Goal: Check status: Check status

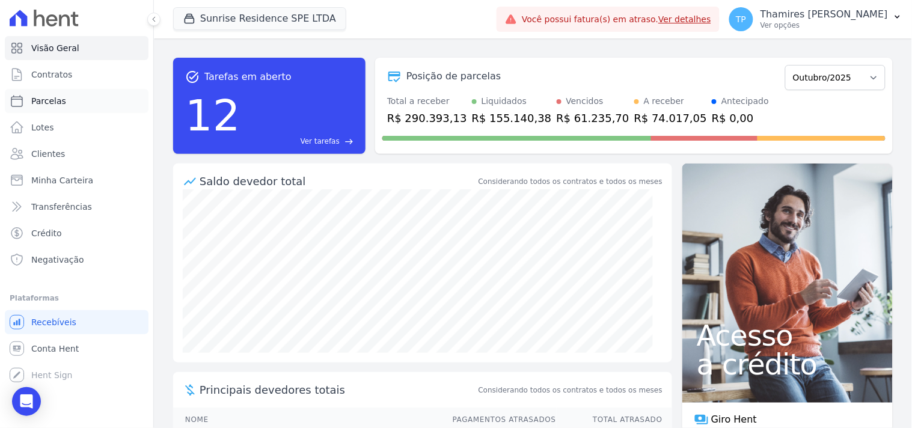
click at [118, 106] on link "Parcelas" at bounding box center [77, 101] width 144 height 24
select select
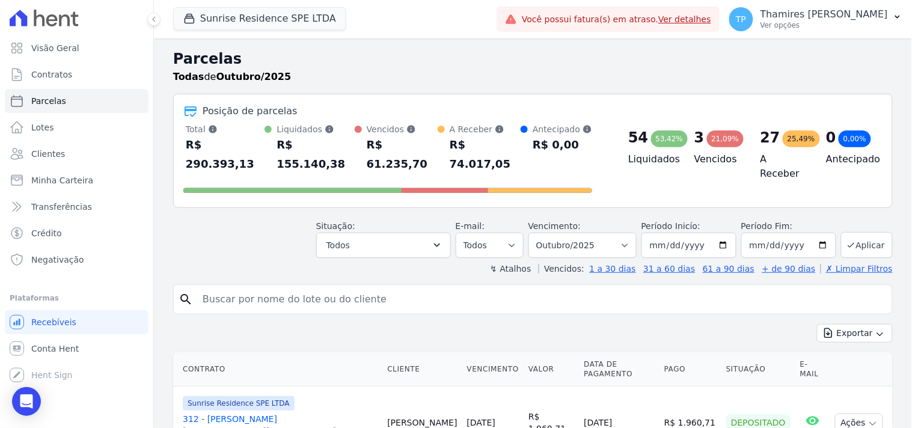
click at [354, 287] on input "search" at bounding box center [541, 299] width 692 height 24
type input "joão luiz"
click at [218, 287] on input "joão luiz" at bounding box center [541, 299] width 692 height 24
type input "joao luiz"
select select
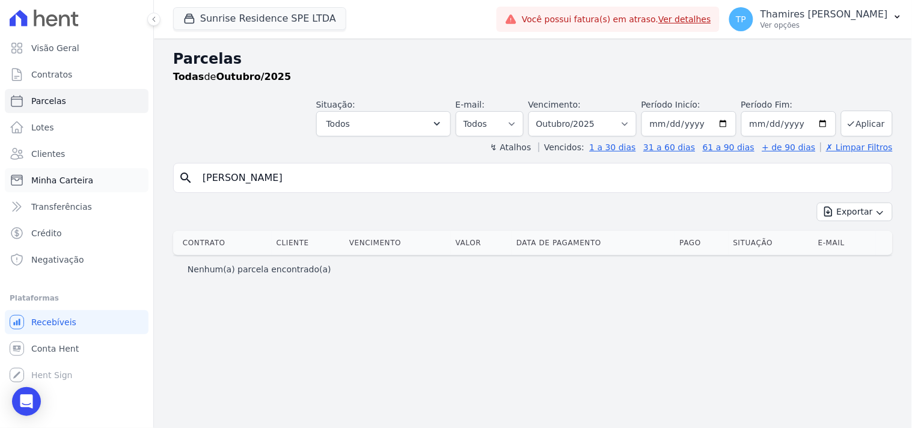
drag, startPoint x: 261, startPoint y: 186, endPoint x: 130, endPoint y: 191, distance: 130.5
click at [130, 191] on div "Visão Geral Contratos Parcelas Lotes Clientes Minha Carteira Transferências Cré…" at bounding box center [456, 214] width 912 height 428
type input "1211"
select select
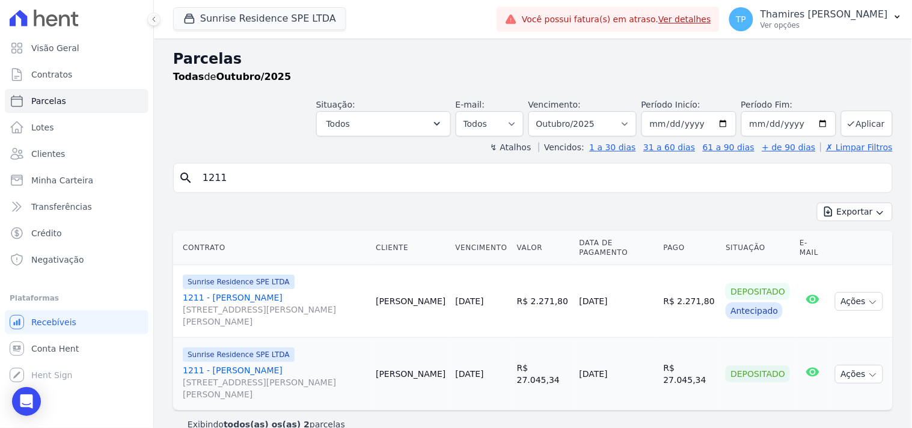
drag, startPoint x: 251, startPoint y: 298, endPoint x: 257, endPoint y: 290, distance: 9.4
click at [253, 298] on link "1211 - João Luiz Rodrigues Rua Anacleto Luiz de Oliveira, 146, APTO 1211, Gleba…" at bounding box center [274, 310] width 183 height 36
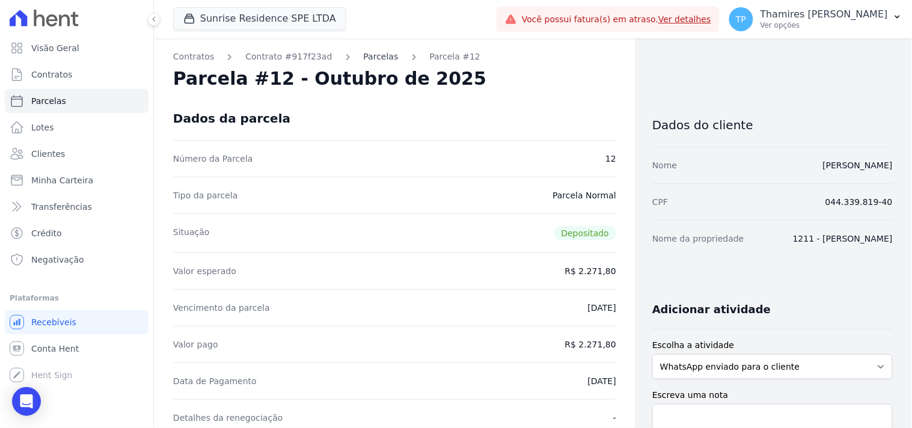
click at [364, 57] on link "Parcelas" at bounding box center [381, 57] width 35 height 13
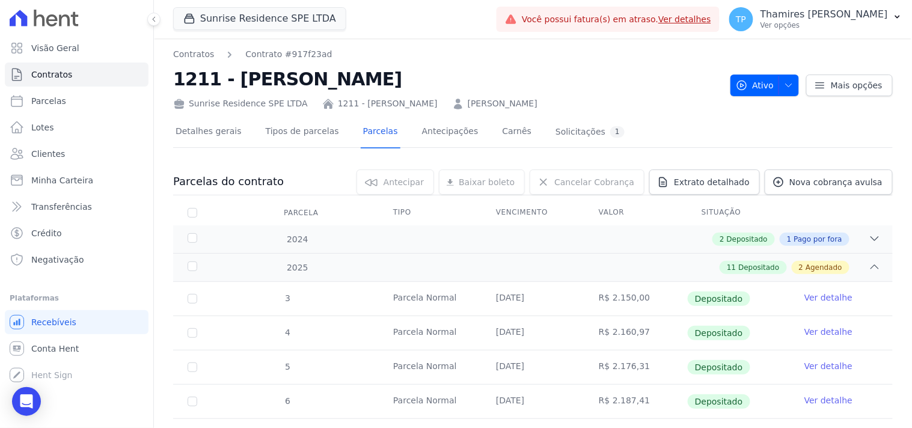
drag, startPoint x: 231, startPoint y: 78, endPoint x: 394, endPoint y: 86, distance: 162.5
click at [394, 86] on h2 "1211 - João Luiz Rodrigues" at bounding box center [447, 79] width 548 height 27
copy h2 "João Luiz Rodrigues"
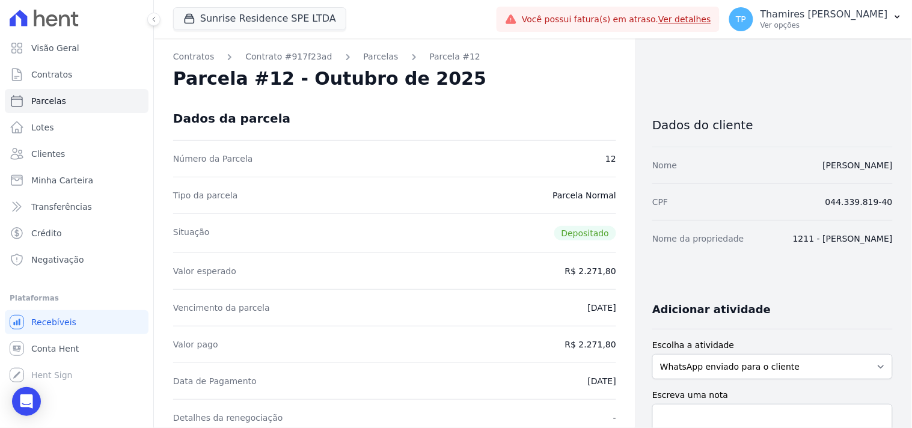
select select
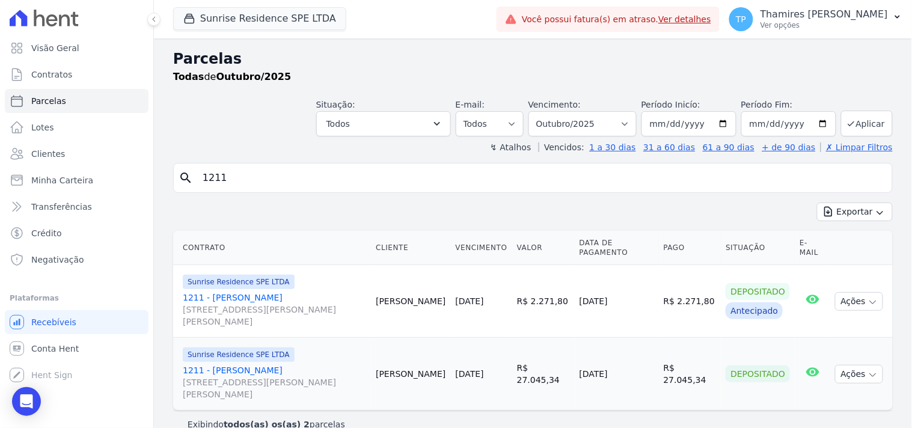
drag, startPoint x: 295, startPoint y: 182, endPoint x: 161, endPoint y: 179, distance: 134.1
click at [161, 179] on div "Parcelas Todas de Outubro/2025 Situação: Agendado Em Aberto Pago Processando Ca…" at bounding box center [533, 242] width 758 height 409
paste input "João Luiz Rodrigues"
type input "João Luiz Rodrigues"
click at [385, 204] on div "Exportar Exportar PDF Exportar CSV" at bounding box center [533, 217] width 720 height 28
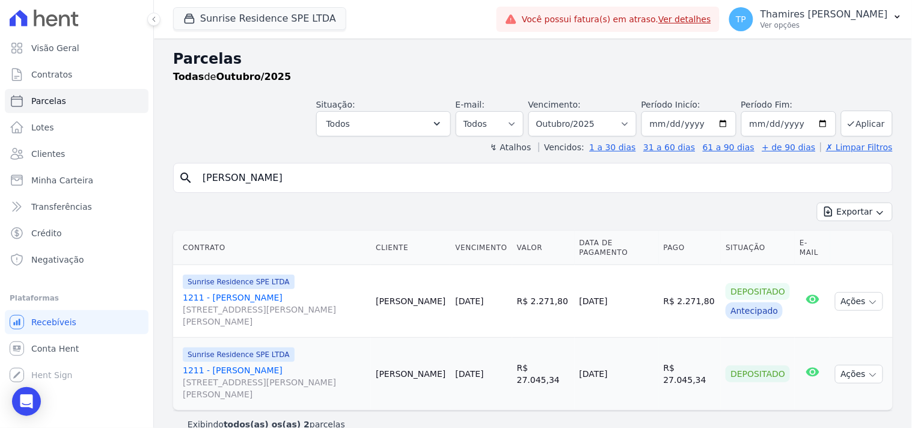
click at [649, 197] on div "search João Luiz Rodrigues Exportar Exportar PDF Exportar CSV Contrato Cliente …" at bounding box center [533, 300] width 720 height 275
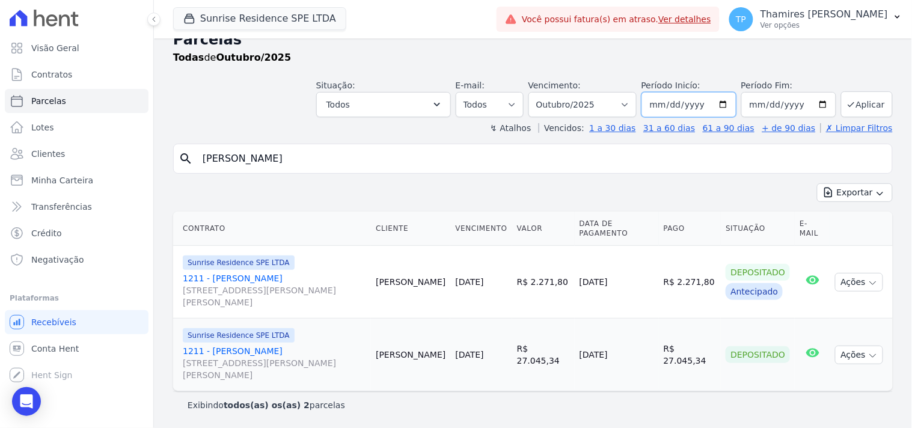
click at [664, 112] on input "2025-10-01" at bounding box center [688, 104] width 95 height 25
type input "2025-10-11"
type input "2023-01-11"
click at [851, 103] on button "Aplicar" at bounding box center [867, 104] width 52 height 26
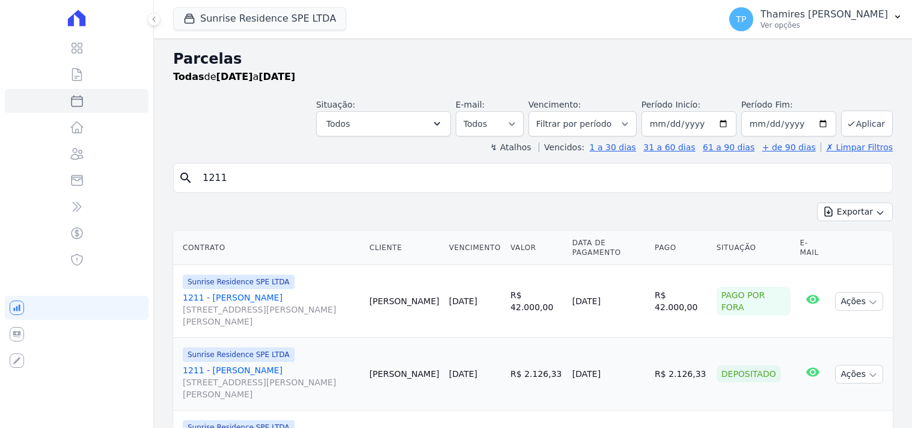
select select
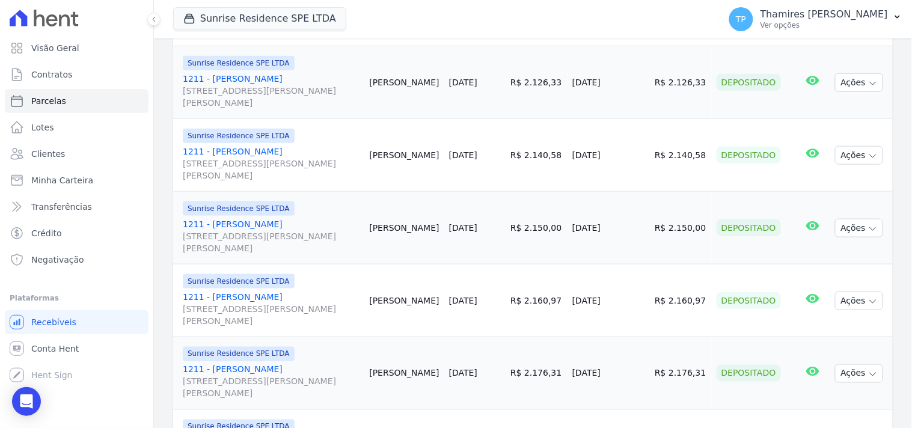
scroll to position [358, 0]
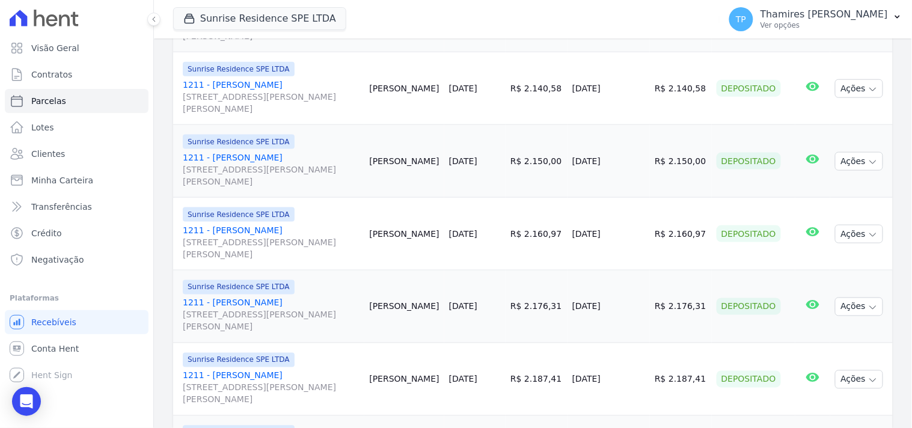
drag, startPoint x: 581, startPoint y: 93, endPoint x: 630, endPoint y: 87, distance: 49.1
click at [630, 87] on td "04/12/2024" at bounding box center [609, 88] width 82 height 73
drag, startPoint x: 609, startPoint y: 164, endPoint x: 628, endPoint y: 164, distance: 19.2
click at [628, 164] on td "07/01/2025" at bounding box center [609, 161] width 82 height 73
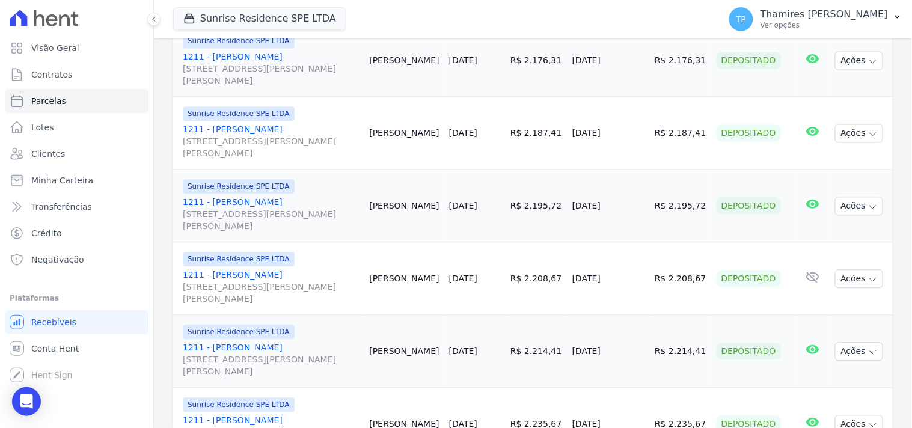
scroll to position [626, 0]
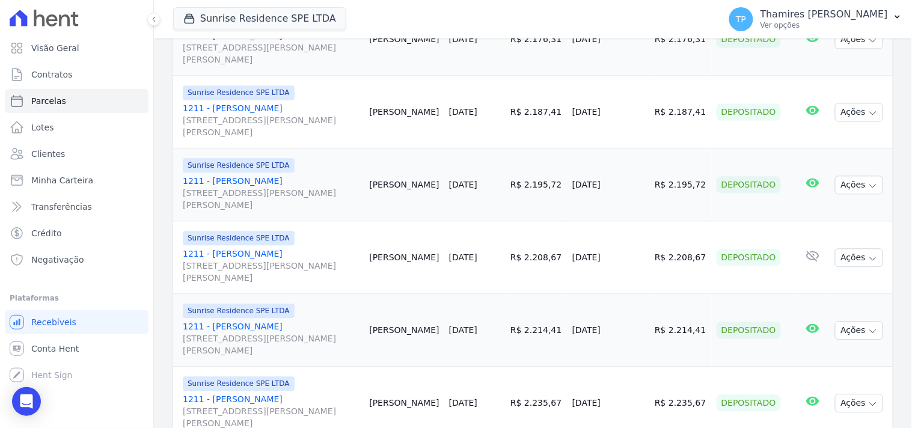
drag, startPoint x: 575, startPoint y: 116, endPoint x: 624, endPoint y: 116, distance: 49.3
click at [624, 116] on td "08/04/2025" at bounding box center [609, 112] width 82 height 73
click at [593, 122] on td "08/04/2025" at bounding box center [609, 112] width 82 height 73
click at [687, 237] on td "R$ 2.208,67" at bounding box center [681, 257] width 62 height 73
drag, startPoint x: 656, startPoint y: 124, endPoint x: 711, endPoint y: 123, distance: 55.3
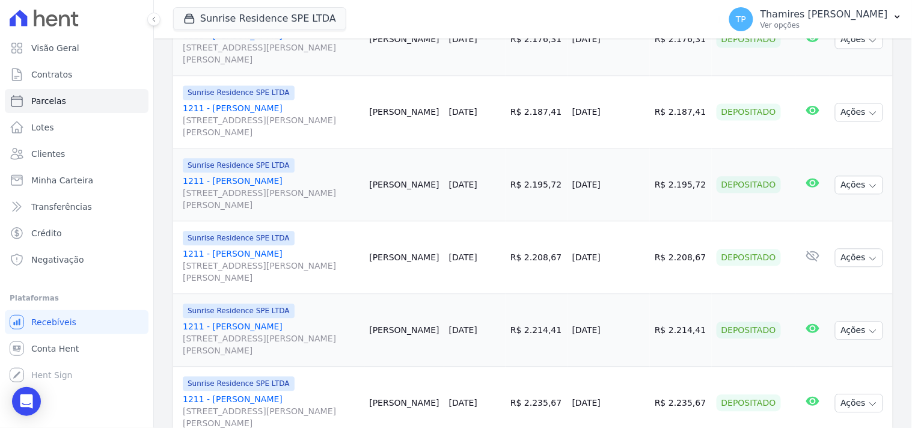
click at [711, 123] on tr "Sunrise Residence SPE LTDA 1211 - João Luiz Rodrigues Rua Anacleto Luiz de Oliv…" at bounding box center [533, 112] width 720 height 73
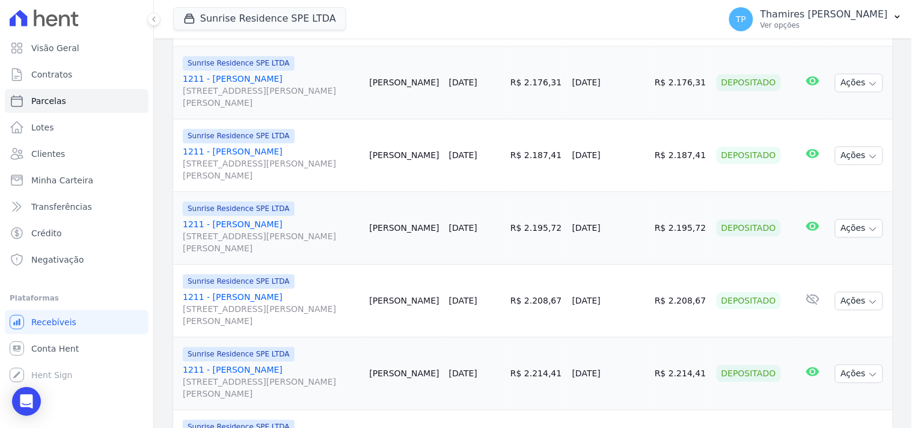
scroll to position [649, 0]
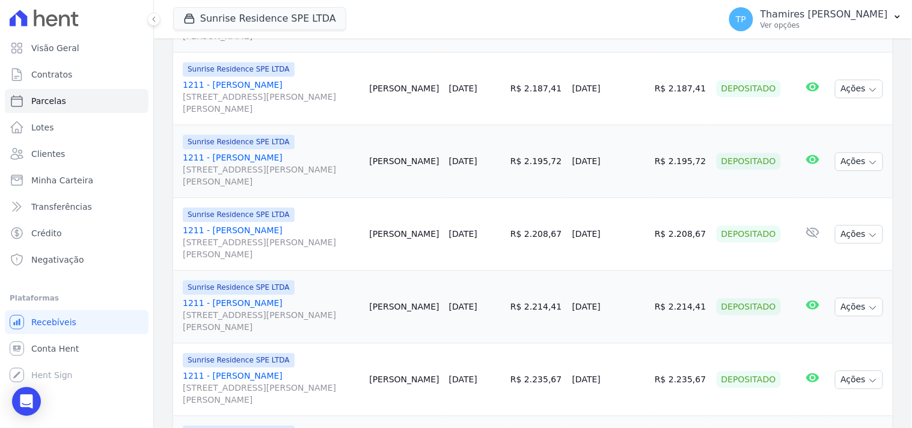
drag, startPoint x: 570, startPoint y: 164, endPoint x: 620, endPoint y: 165, distance: 50.5
click at [620, 165] on tr "Sunrise Residence SPE LTDA 1211 - João Luiz Rodrigues Rua Anacleto Luiz de Oliv…" at bounding box center [533, 161] width 720 height 73
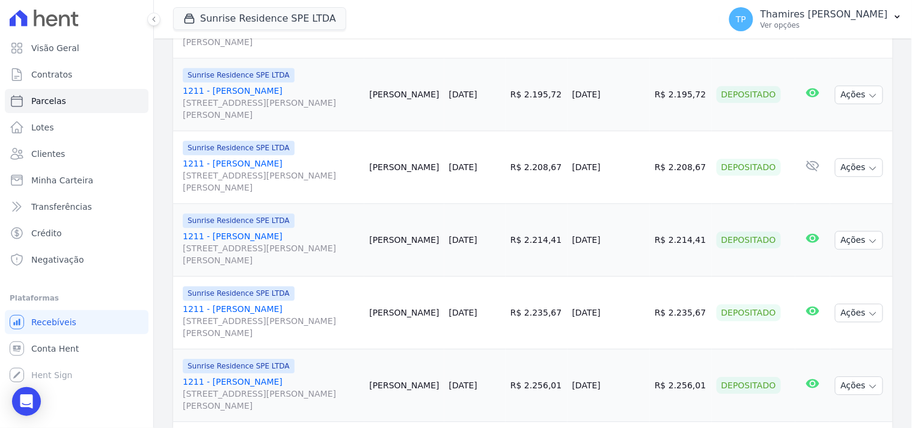
drag, startPoint x: 573, startPoint y: 171, endPoint x: 640, endPoint y: 171, distance: 66.7
click at [640, 171] on td "06/06/2025" at bounding box center [609, 167] width 82 height 73
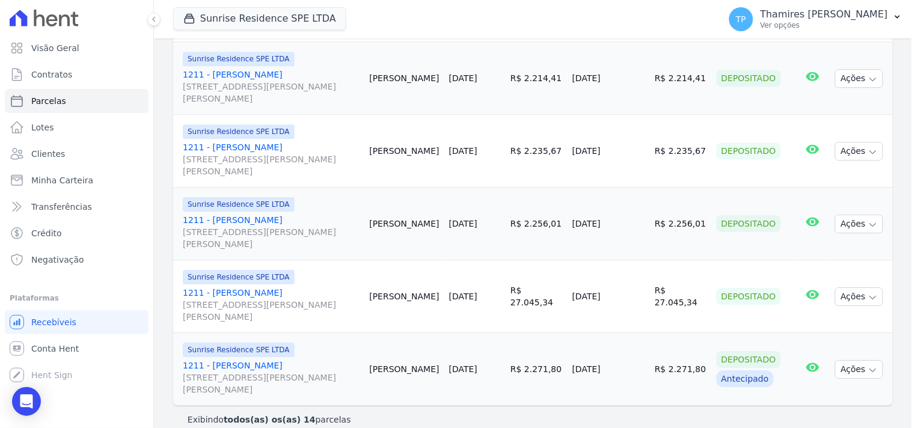
scroll to position [893, 0]
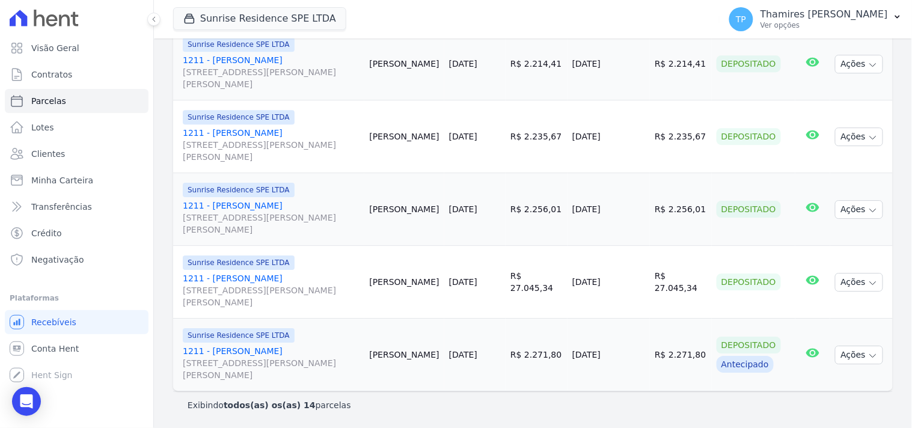
drag, startPoint x: 570, startPoint y: 144, endPoint x: 642, endPoint y: 133, distance: 73.0
click at [643, 136] on tr "Sunrise Residence SPE LTDA 1211 - João Luiz Rodrigues Rua Anacleto Luiz de Oliv…" at bounding box center [533, 136] width 720 height 73
drag, startPoint x: 575, startPoint y: 214, endPoint x: 515, endPoint y: 29, distance: 194.9
click at [658, 212] on tr "Sunrise Residence SPE LTDA 1211 - João Luiz Rodrigues Rua Anacleto Luiz de Oliv…" at bounding box center [533, 209] width 720 height 73
drag, startPoint x: 577, startPoint y: 293, endPoint x: 530, endPoint y: 57, distance: 241.6
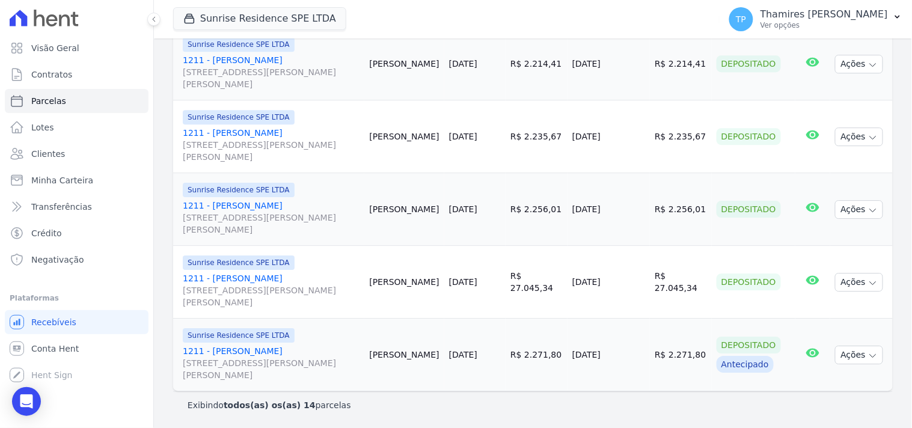
click at [639, 289] on td "08/10/2025" at bounding box center [609, 282] width 82 height 73
drag, startPoint x: 580, startPoint y: 355, endPoint x: 648, endPoint y: 353, distance: 68.6
click at [648, 353] on td "29/09/2025" at bounding box center [609, 355] width 82 height 73
click at [477, 136] on link "[DATE]" at bounding box center [463, 137] width 28 height 10
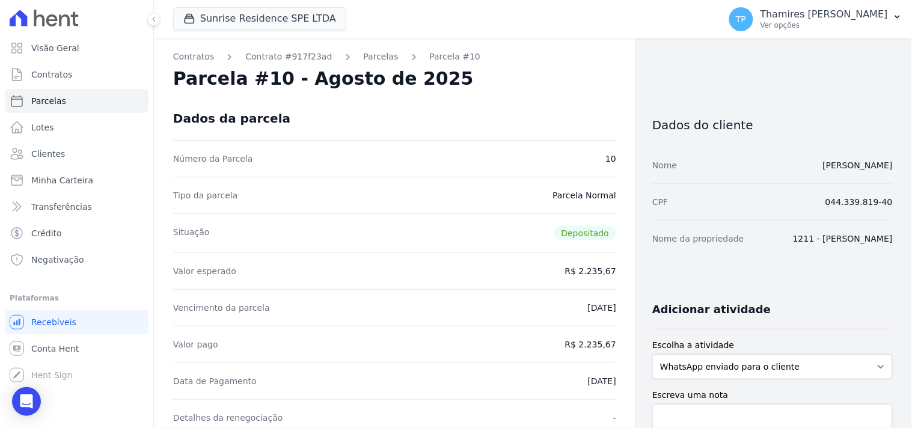
select select
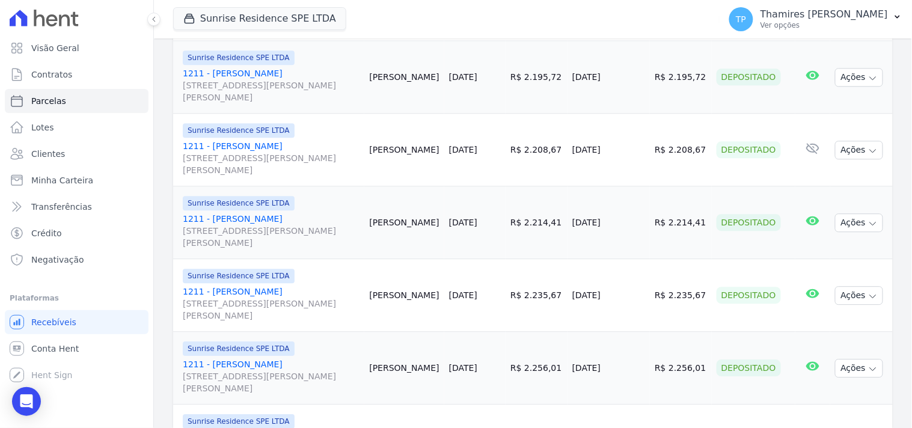
scroll to position [893, 0]
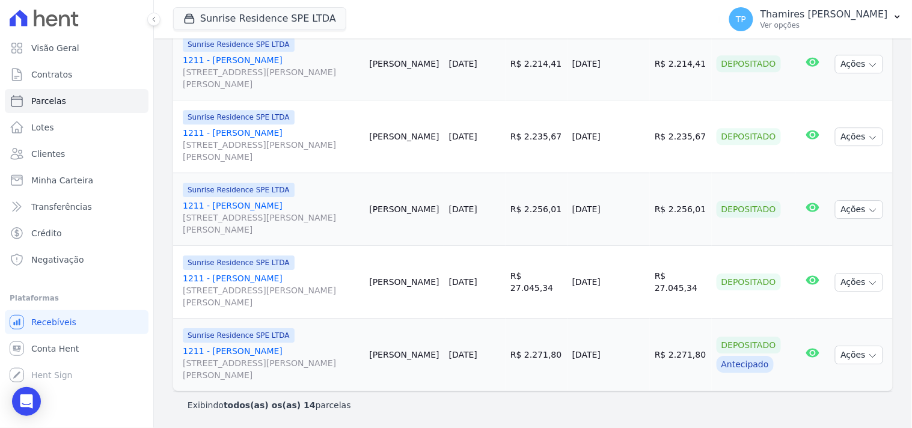
drag, startPoint x: 647, startPoint y: 359, endPoint x: 699, endPoint y: 359, distance: 51.7
click at [699, 359] on tr "Sunrise Residence SPE LTDA 1211 - João Luiz Rodrigues Rua Anacleto Luiz de Oliv…" at bounding box center [533, 355] width 720 height 73
drag, startPoint x: 578, startPoint y: 284, endPoint x: 632, endPoint y: 289, distance: 54.9
click at [632, 289] on td "08/10/2025" at bounding box center [609, 282] width 82 height 73
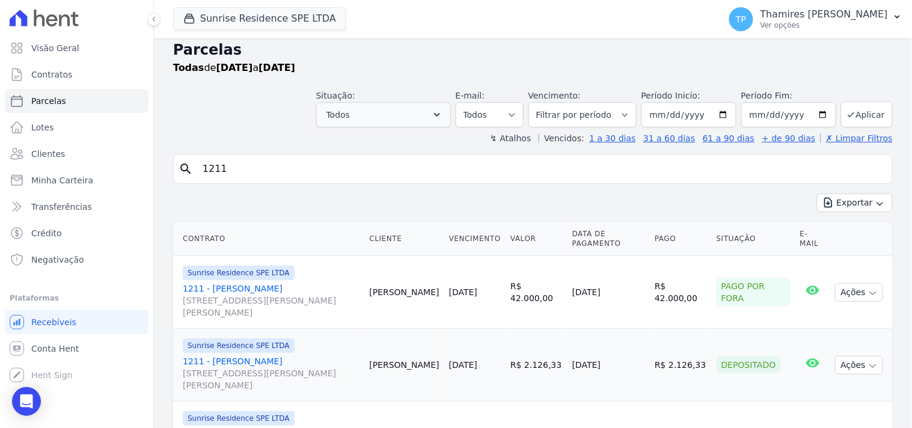
scroll to position [0, 0]
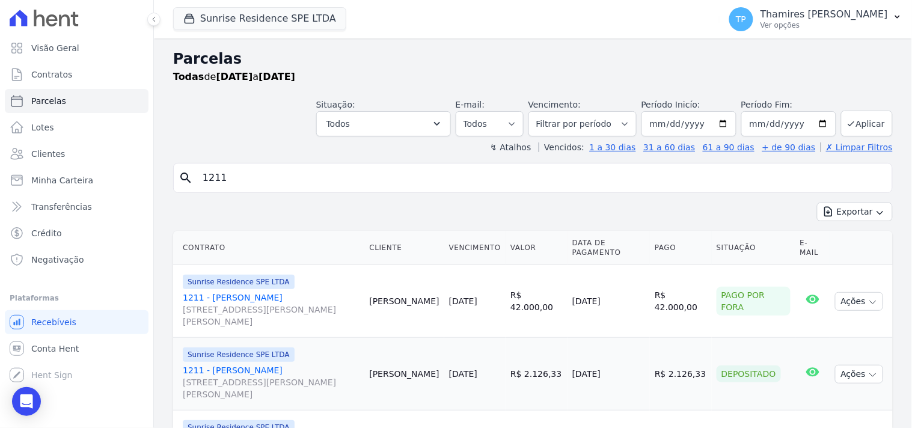
drag, startPoint x: 271, startPoint y: 182, endPoint x: 158, endPoint y: 182, distance: 113.6
type input "[PERSON_NAME]"
select select
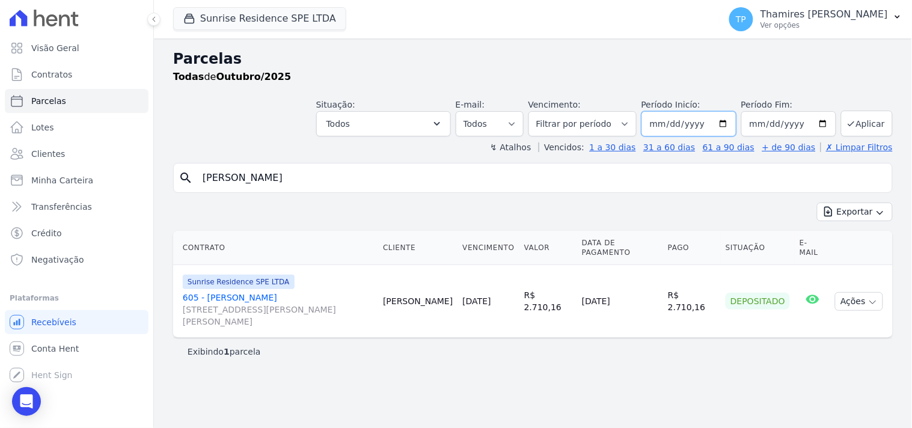
click at [660, 119] on input "2025-10-01" at bounding box center [688, 123] width 95 height 25
type input "2025-10-01"
type input "[DATE]"
click at [876, 120] on button "Aplicar" at bounding box center [867, 124] width 52 height 26
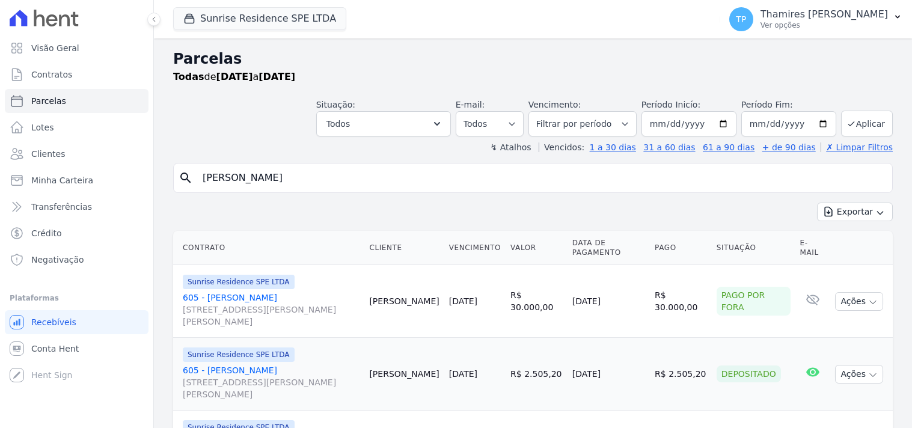
select select
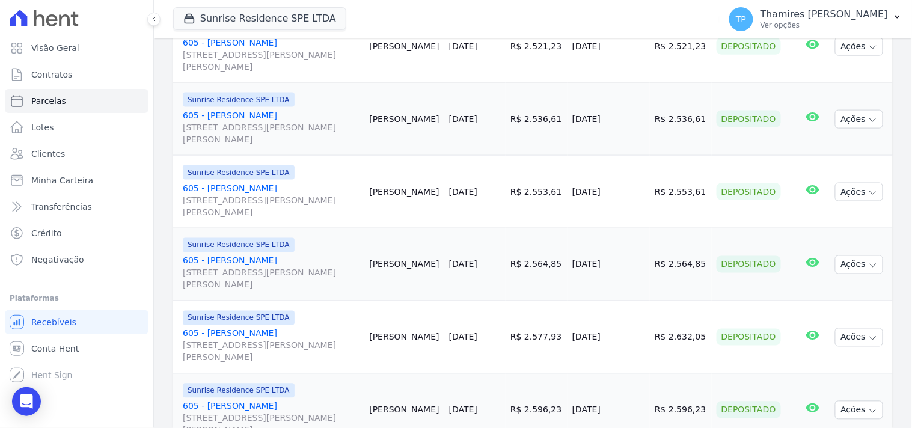
scroll to position [467, 0]
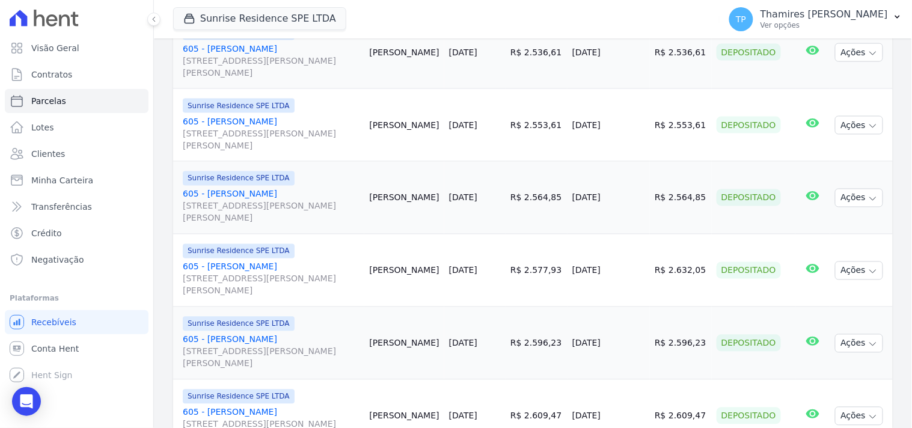
drag, startPoint x: 572, startPoint y: 51, endPoint x: 614, endPoint y: 57, distance: 42.4
click at [614, 57] on td "[DATE]" at bounding box center [609, 52] width 82 height 73
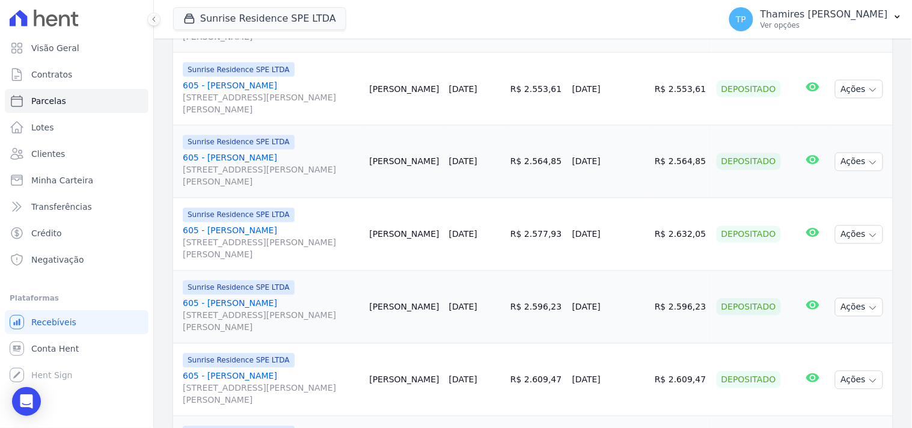
scroll to position [534, 0]
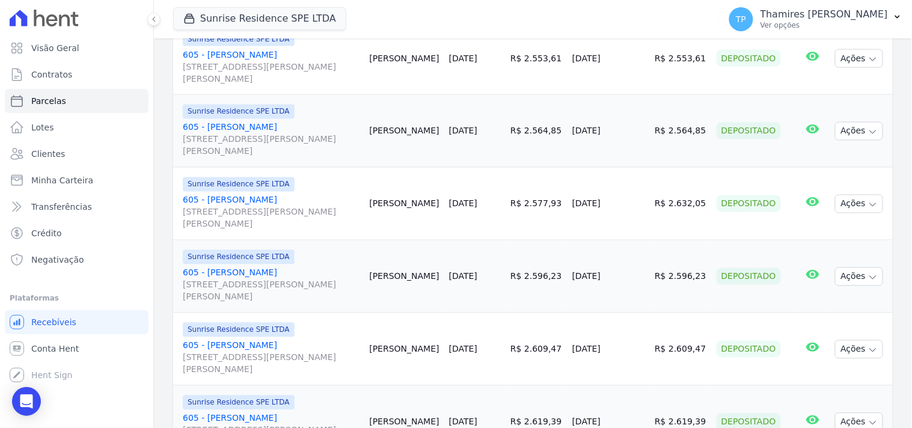
drag, startPoint x: 578, startPoint y: 59, endPoint x: 589, endPoint y: 16, distance: 44.0
click at [643, 60] on td "[DATE]" at bounding box center [609, 58] width 82 height 73
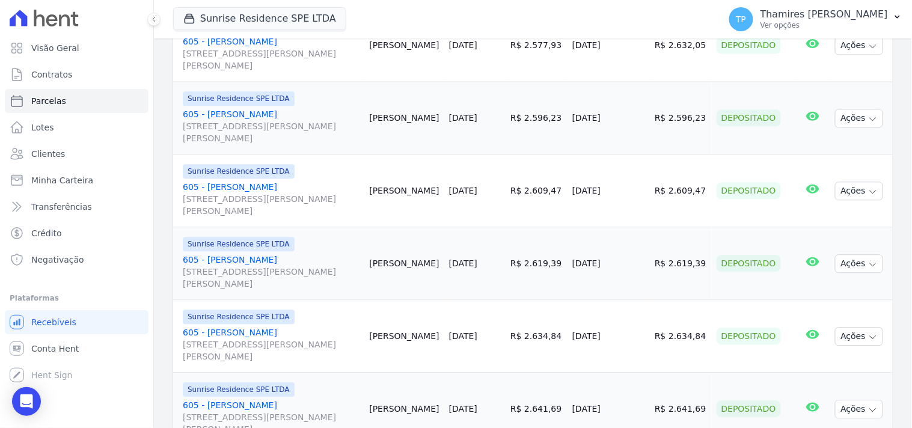
scroll to position [723, 0]
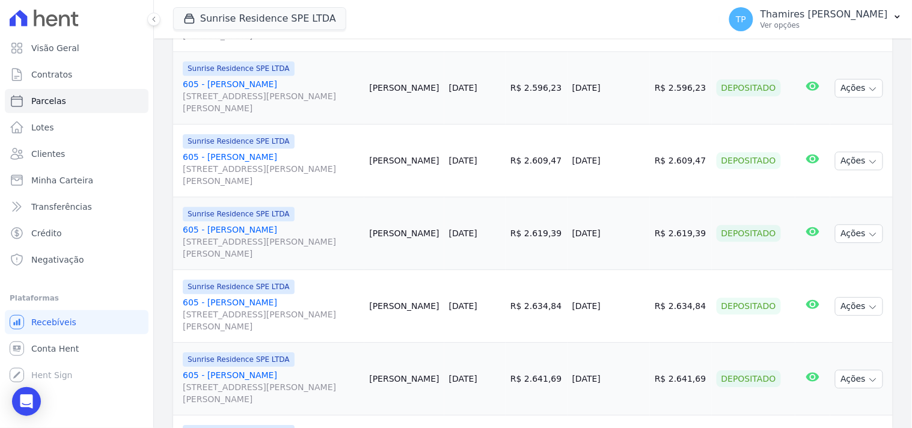
drag, startPoint x: 573, startPoint y: 93, endPoint x: 513, endPoint y: 9, distance: 103.1
click at [630, 94] on td "[DATE]" at bounding box center [609, 88] width 82 height 73
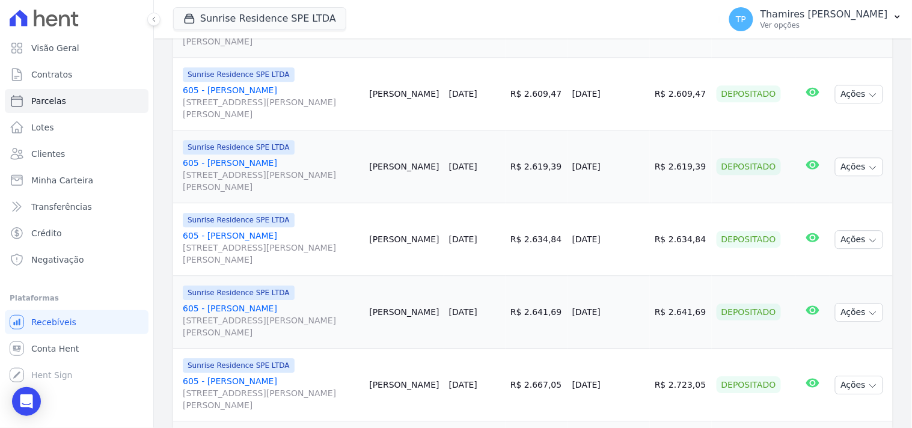
drag, startPoint x: 573, startPoint y: 97, endPoint x: 622, endPoint y: 98, distance: 49.3
click at [622, 98] on td "[DATE]" at bounding box center [609, 94] width 82 height 73
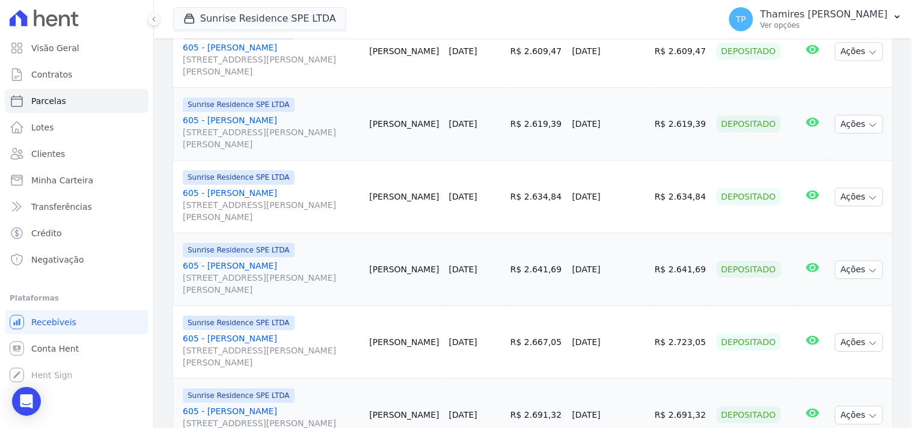
scroll to position [856, 0]
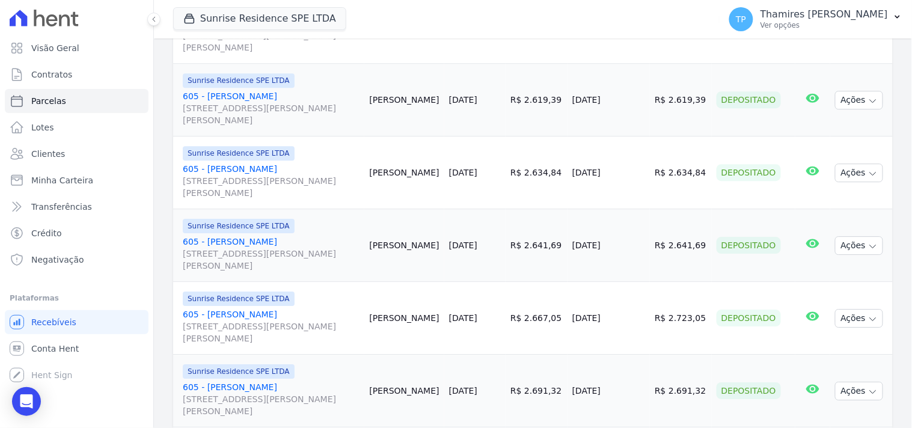
drag, startPoint x: 579, startPoint y: 102, endPoint x: 621, endPoint y: 105, distance: 42.2
click at [621, 105] on td "[DATE]" at bounding box center [609, 100] width 82 height 73
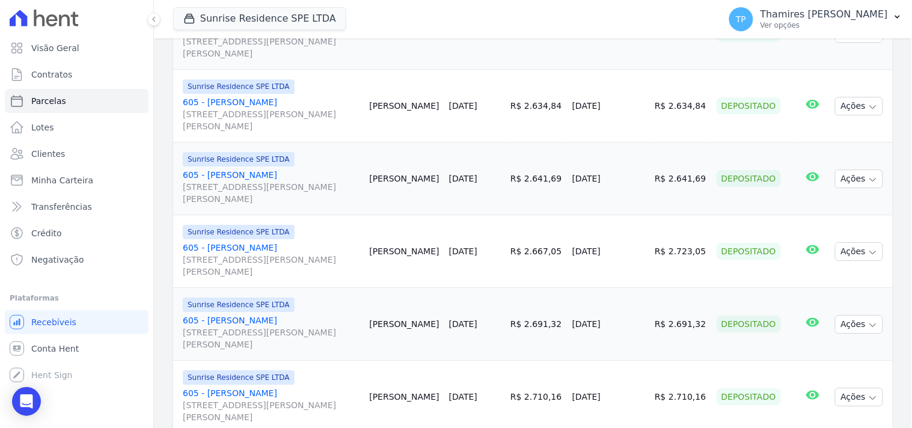
drag, startPoint x: 572, startPoint y: 116, endPoint x: 553, endPoint y: 7, distance: 110.5
click at [624, 112] on td "[DATE]" at bounding box center [609, 106] width 82 height 73
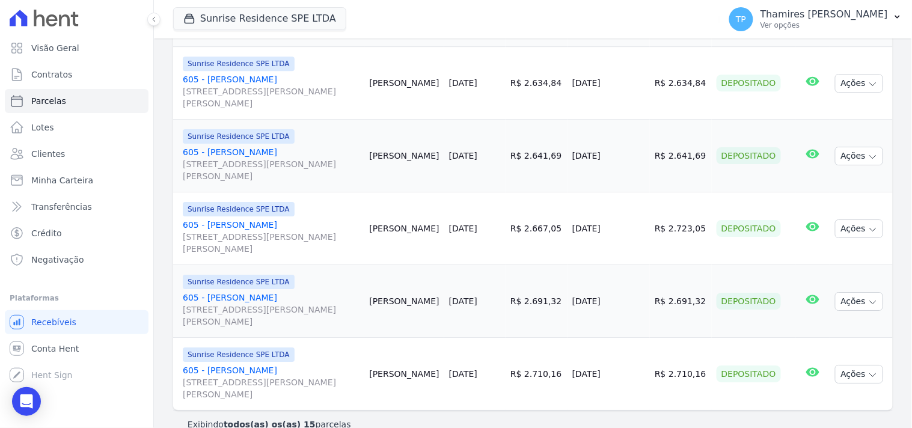
scroll to position [966, 0]
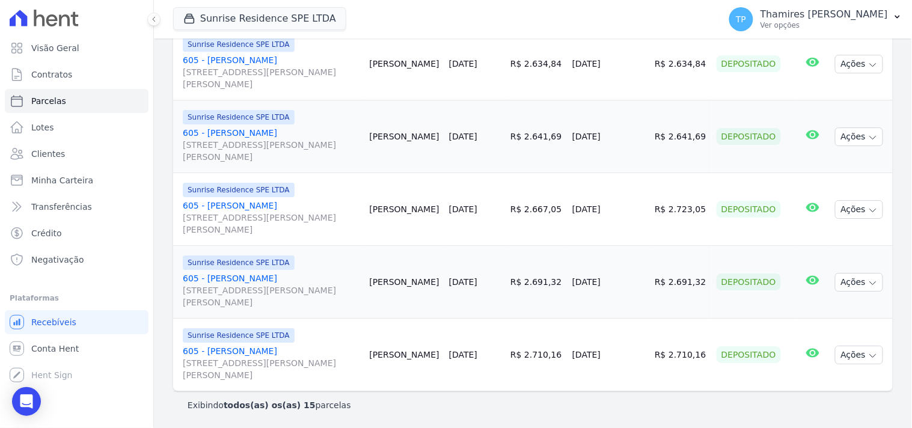
drag, startPoint x: 575, startPoint y: 144, endPoint x: 622, endPoint y: 144, distance: 46.3
click at [619, 144] on td "[DATE]" at bounding box center [609, 136] width 82 height 73
drag, startPoint x: 572, startPoint y: 217, endPoint x: 622, endPoint y: 160, distance: 76.2
click at [645, 213] on td "[DATE]" at bounding box center [609, 209] width 82 height 73
drag, startPoint x: 572, startPoint y: 298, endPoint x: 632, endPoint y: 284, distance: 62.4
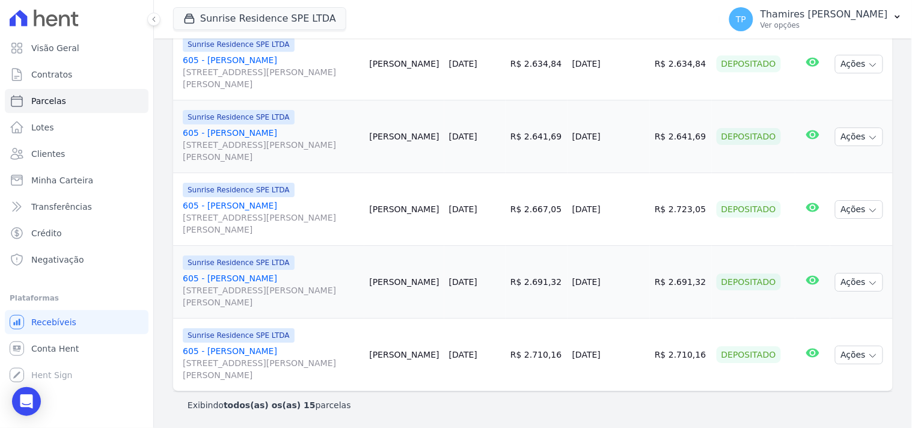
click at [632, 284] on td "[DATE]" at bounding box center [609, 282] width 82 height 73
